Goal: Transaction & Acquisition: Purchase product/service

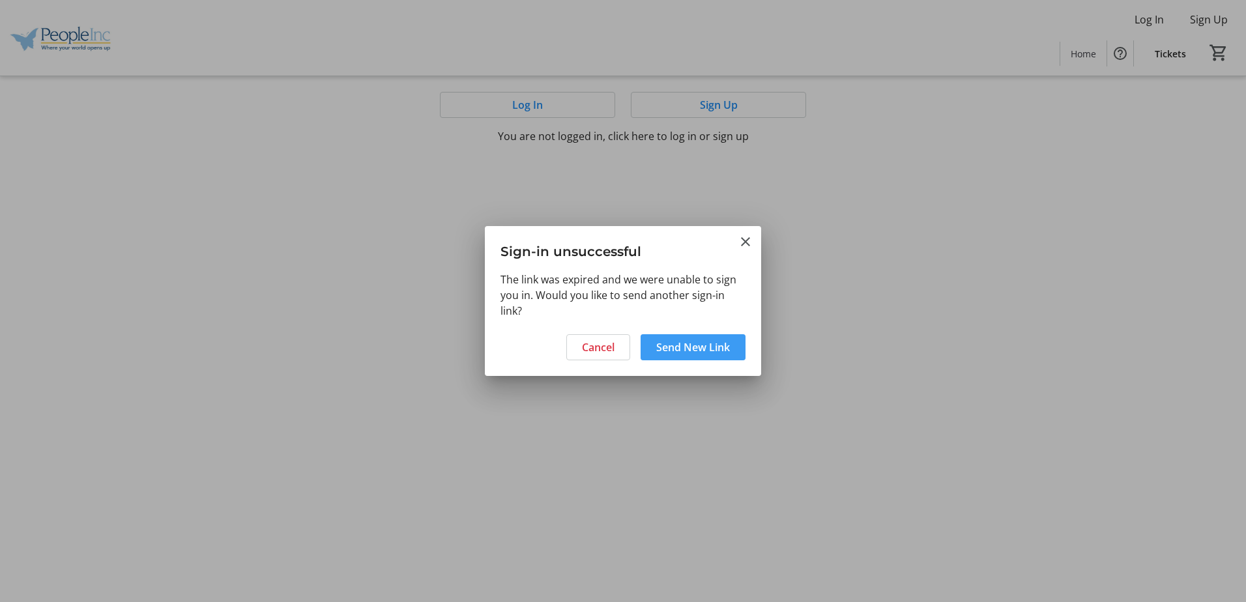
click at [727, 349] on span "Send New Link" at bounding box center [693, 348] width 74 height 16
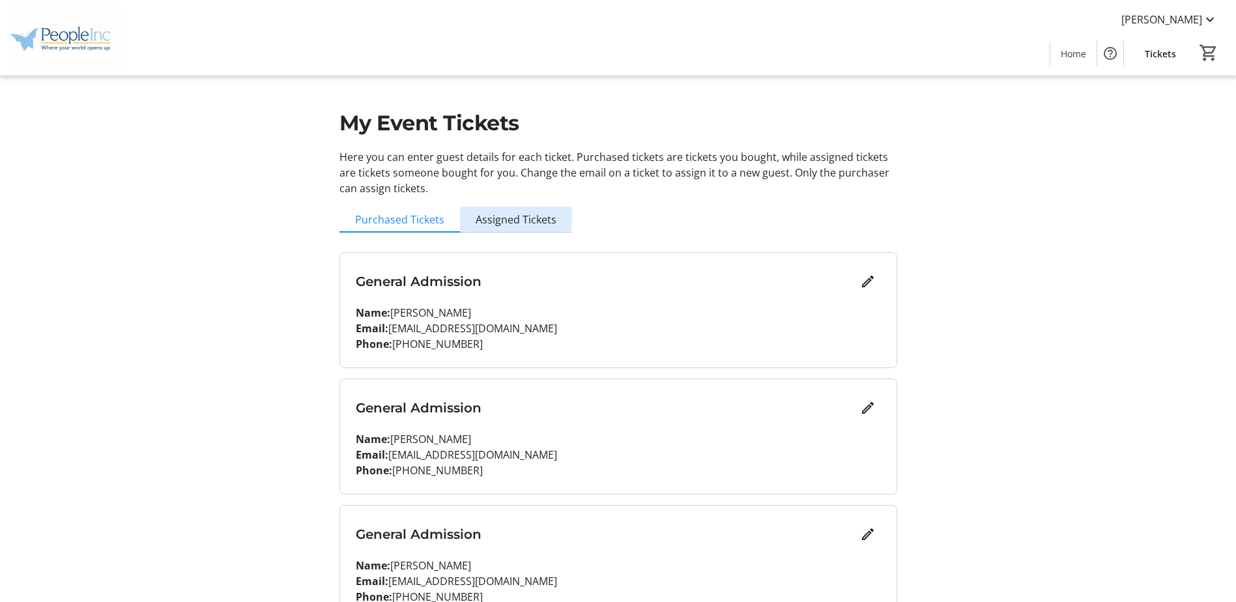
click at [509, 218] on span "Assigned Tickets" at bounding box center [516, 219] width 81 height 10
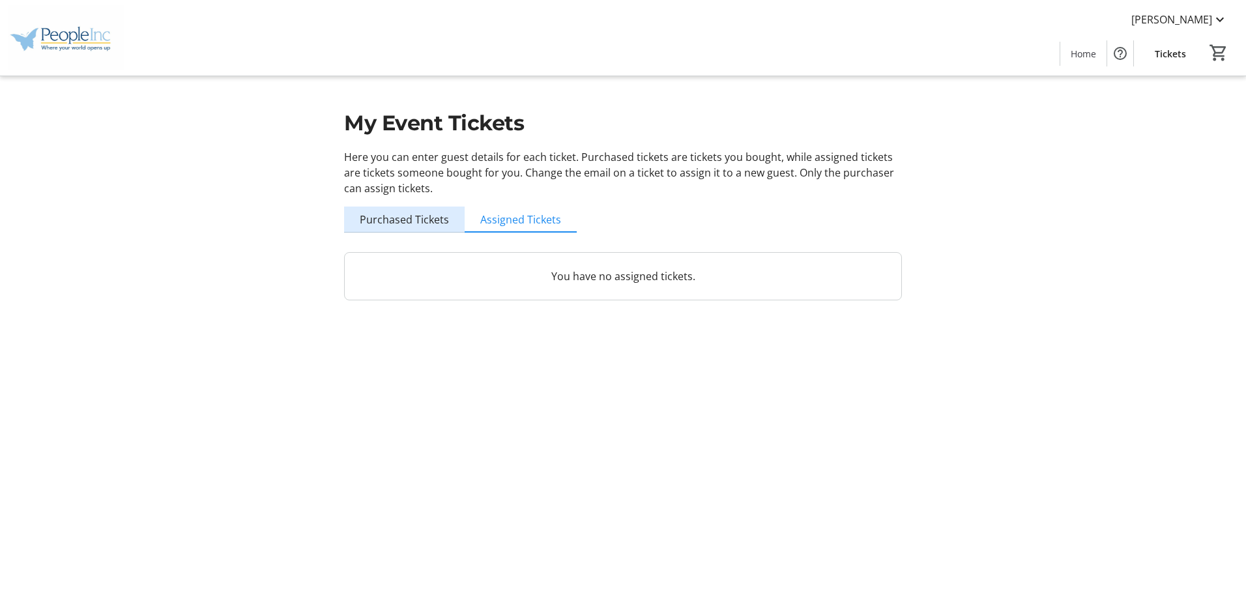
click at [424, 218] on span "Purchased Tickets" at bounding box center [404, 219] width 89 height 10
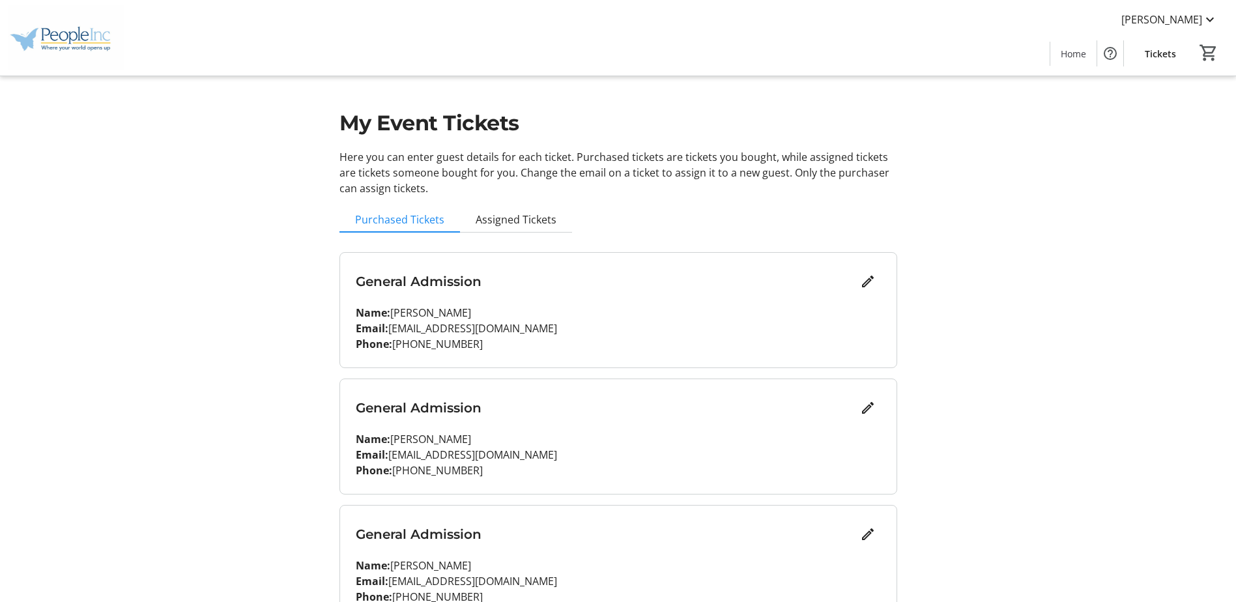
click at [1164, 54] on span "Tickets" at bounding box center [1160, 54] width 31 height 14
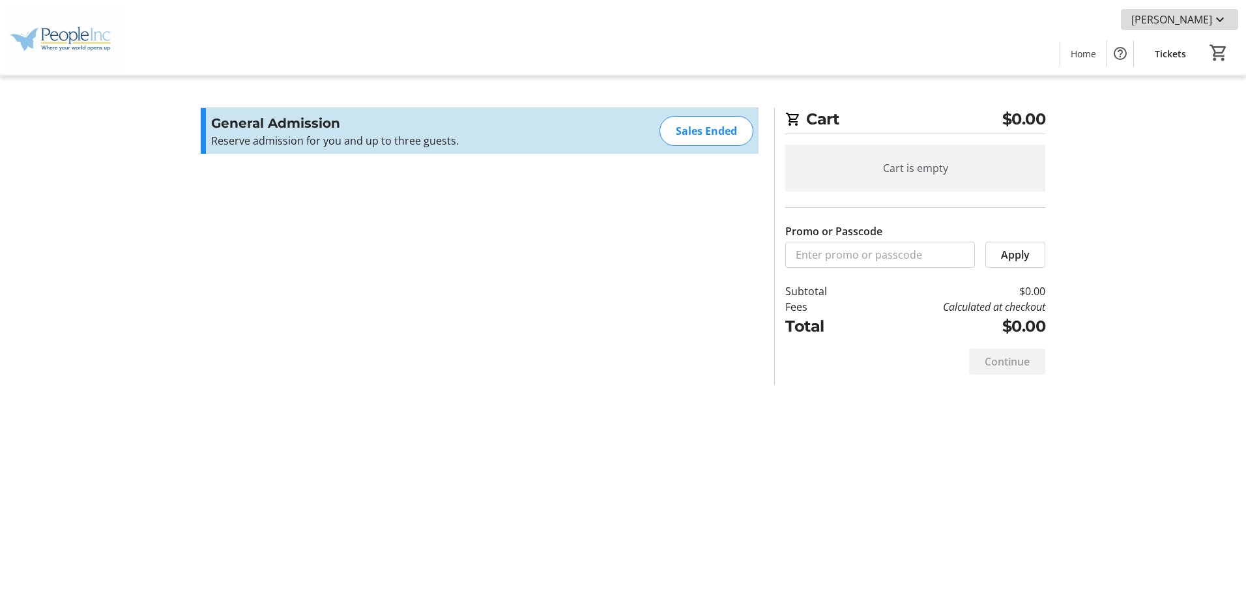
click at [1192, 16] on span "[PERSON_NAME]" at bounding box center [1171, 20] width 81 height 16
click at [1192, 16] on div at bounding box center [623, 301] width 1246 height 602
click at [1192, 16] on span "[PERSON_NAME]" at bounding box center [1171, 20] width 81 height 16
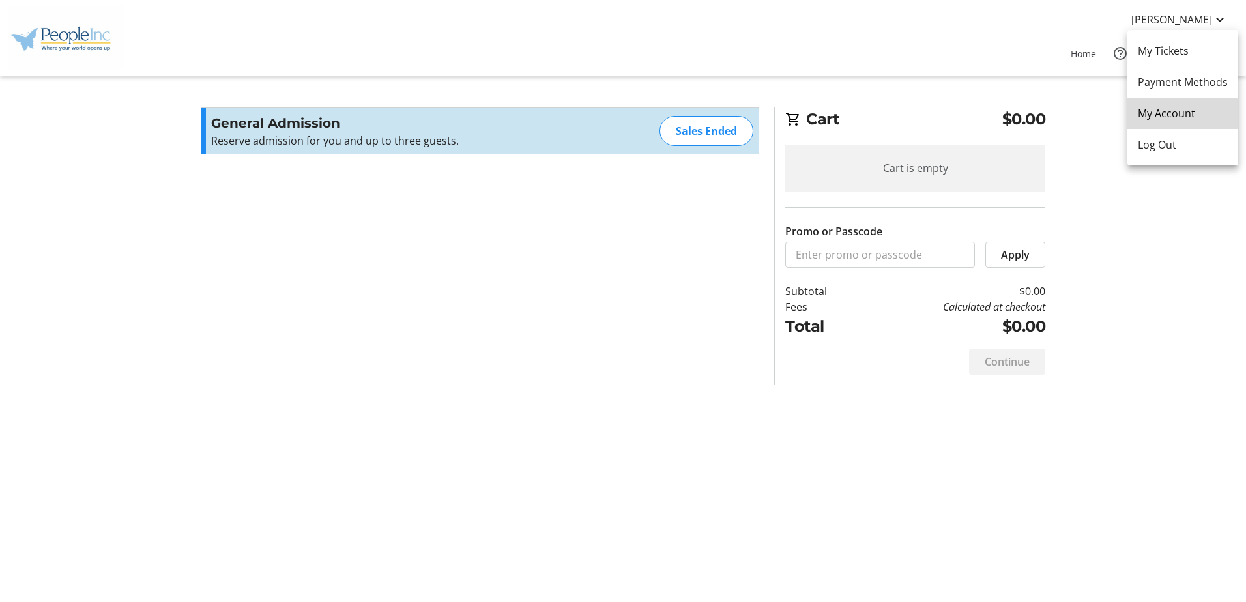
click at [1174, 118] on span "My Account" at bounding box center [1183, 114] width 90 height 16
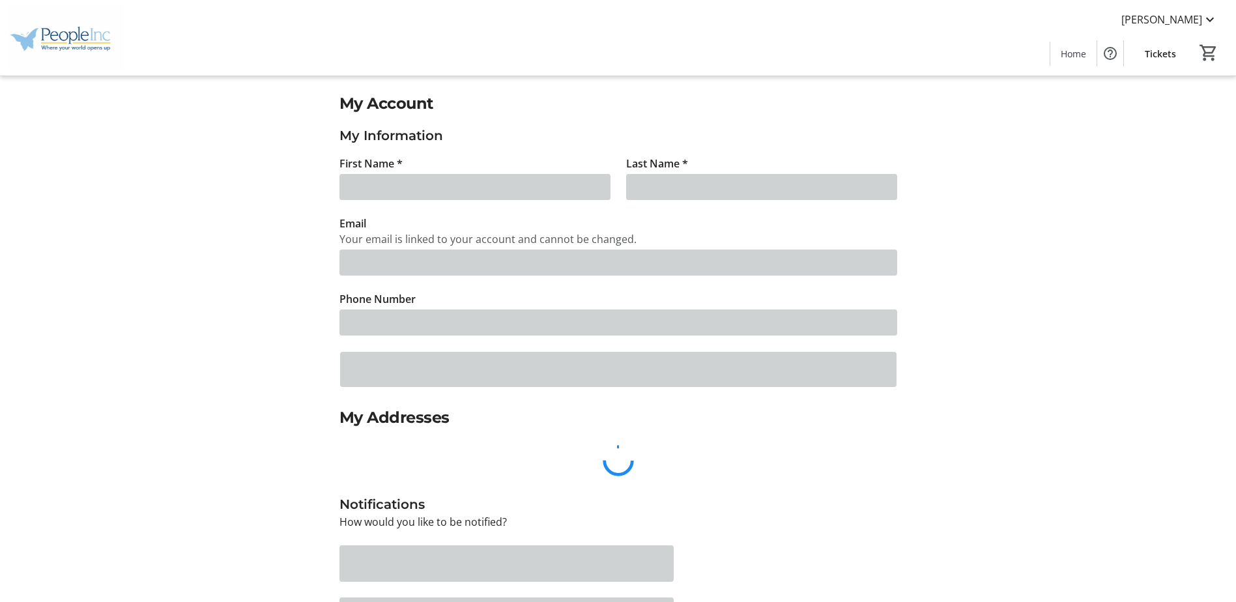
type input "[PERSON_NAME]"
type input "Cicchitti"
type input "[EMAIL_ADDRESS][DOMAIN_NAME]"
type input "[PHONE_NUMBER]"
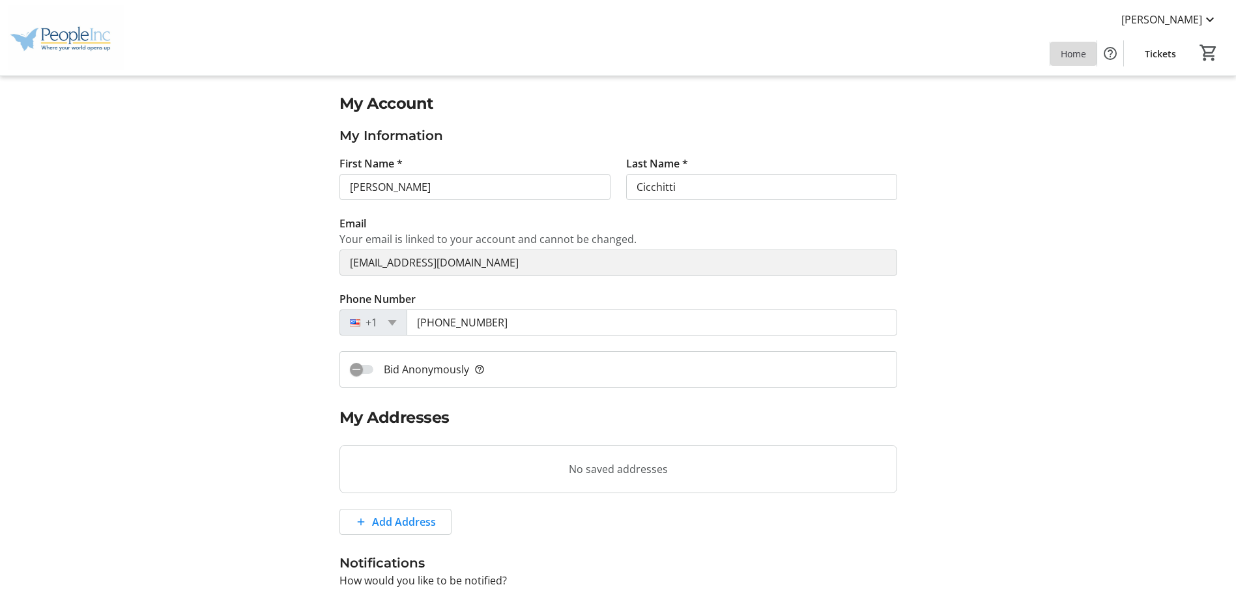
click at [1077, 44] on span at bounding box center [1074, 53] width 46 height 31
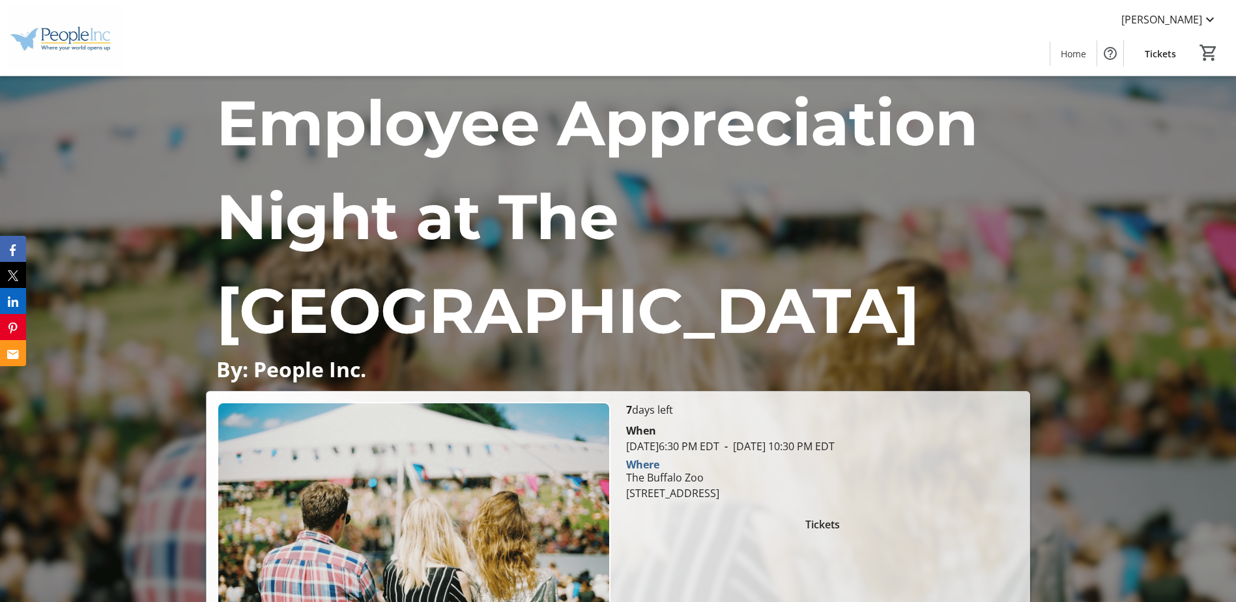
click at [826, 517] on span "Tickets" at bounding box center [822, 525] width 35 height 16
click at [830, 517] on span "Tickets" at bounding box center [822, 525] width 35 height 16
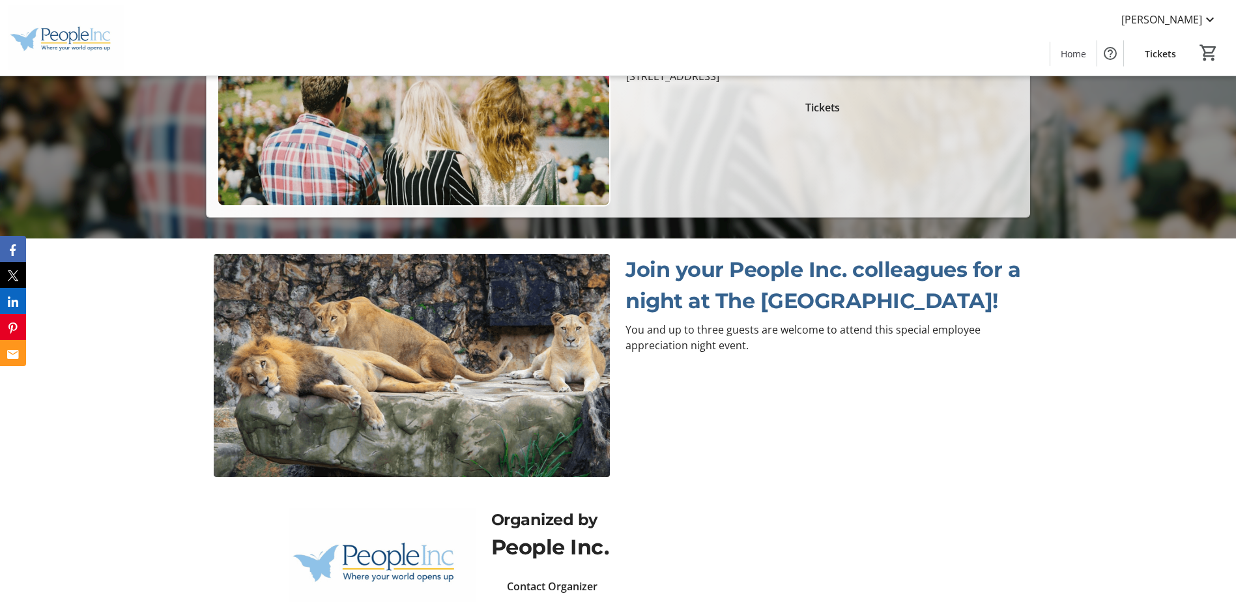
scroll to position [429, 0]
